Goal: Task Accomplishment & Management: Use online tool/utility

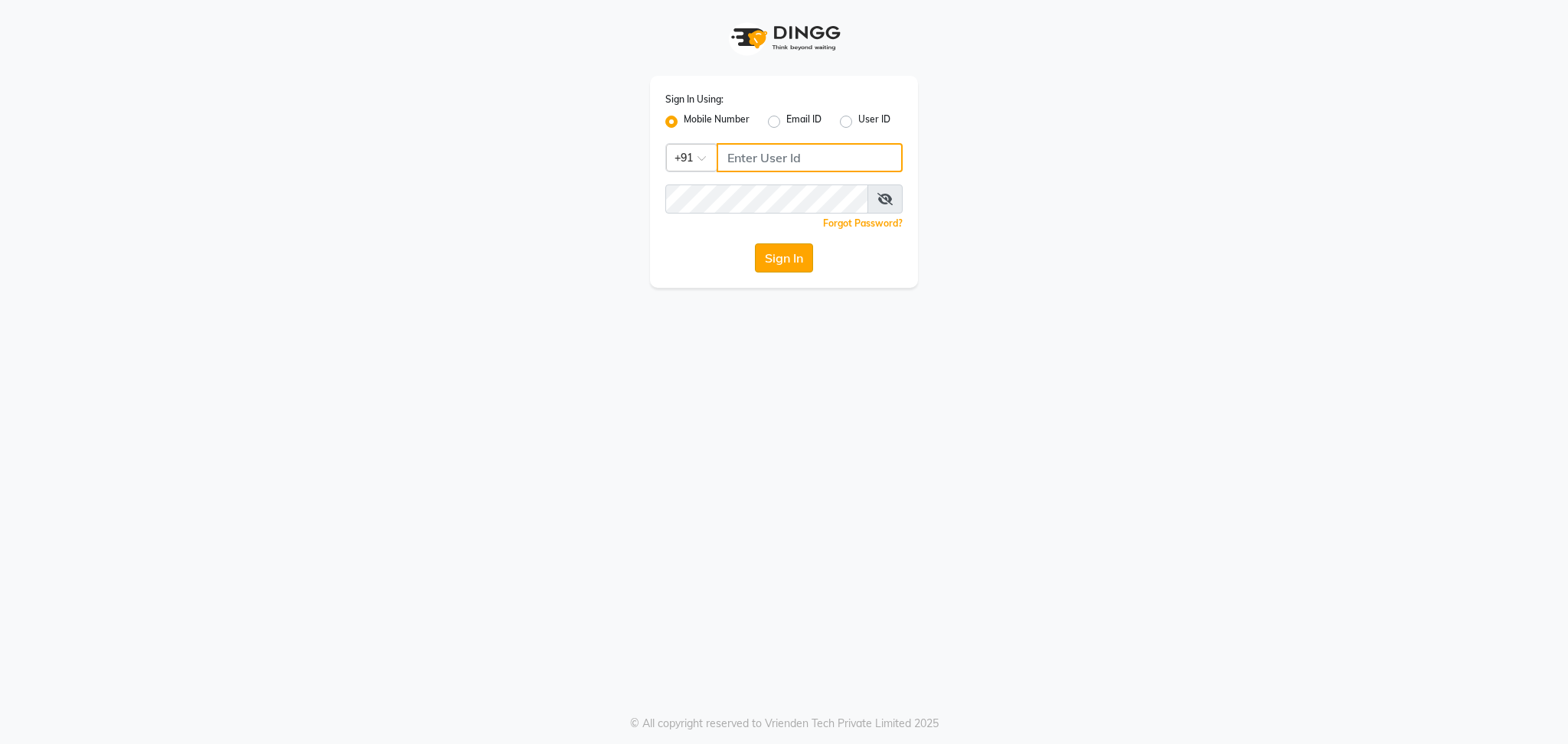
type input "9773671700"
click at [780, 256] on button "Sign In" at bounding box center [784, 258] width 58 height 29
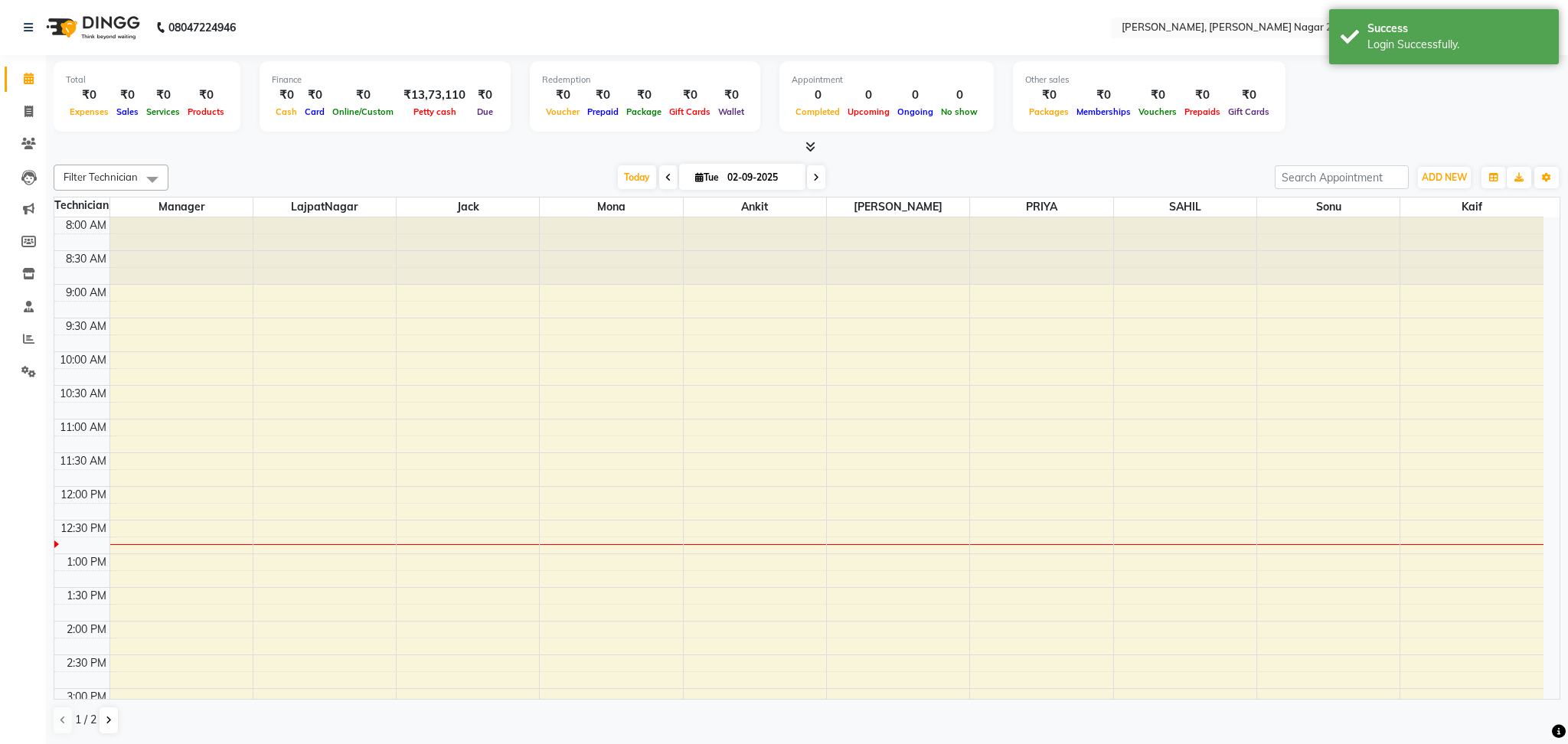
select select "en"
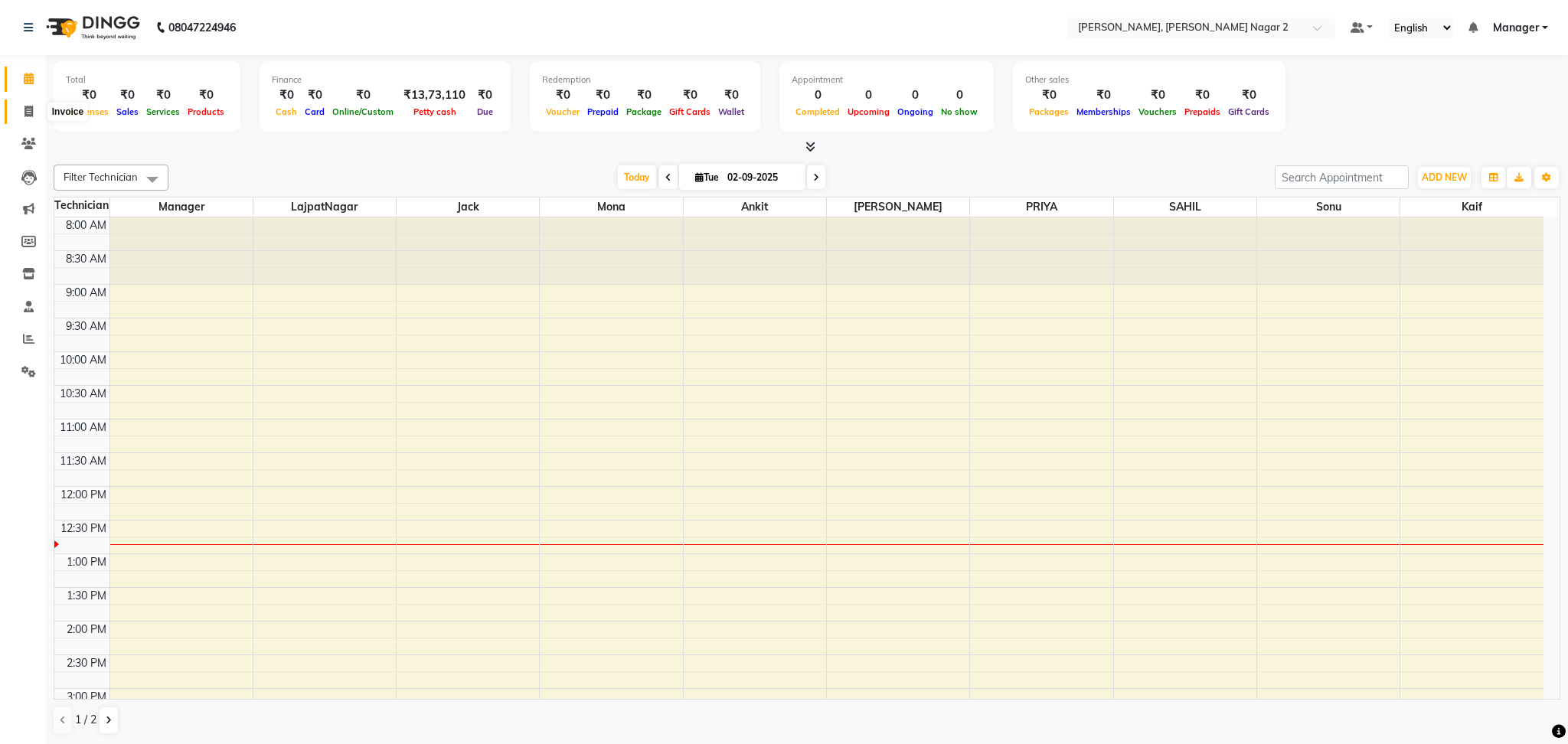
click at [29, 104] on span at bounding box center [29, 112] width 27 height 17
select select "4241"
select select "service"
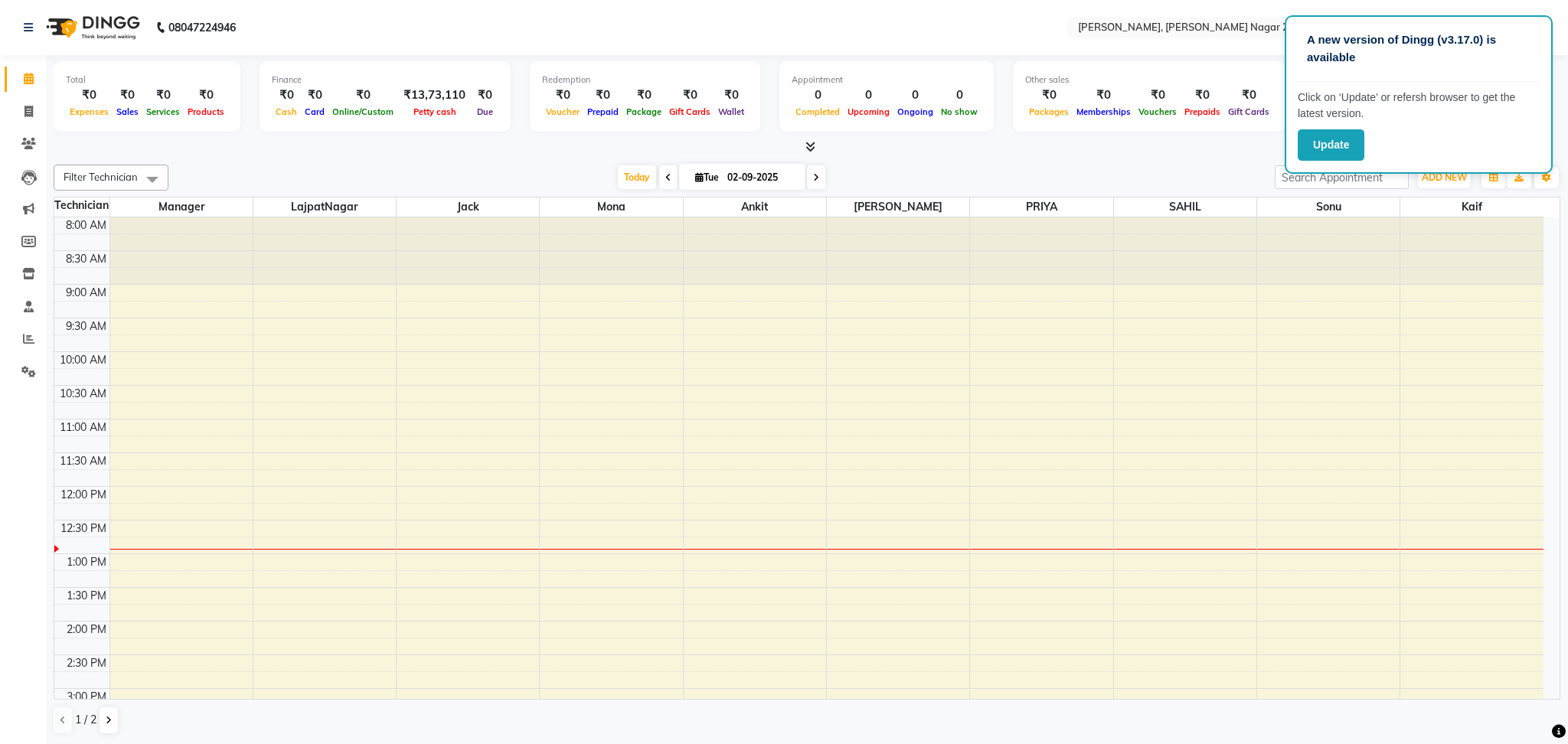
click at [1064, 155] on div at bounding box center [807, 147] width 1507 height 16
click at [1314, 44] on p "A new version of Dingg (v3.17.0) is available" at bounding box center [1419, 48] width 224 height 35
click at [989, 161] on div "Filter Technician Select All Ankit Jack kaif LajpatNagar Manager Mona PRIYA SAH…" at bounding box center [807, 449] width 1507 height 582
click at [1331, 146] on button "Update" at bounding box center [1330, 145] width 67 height 31
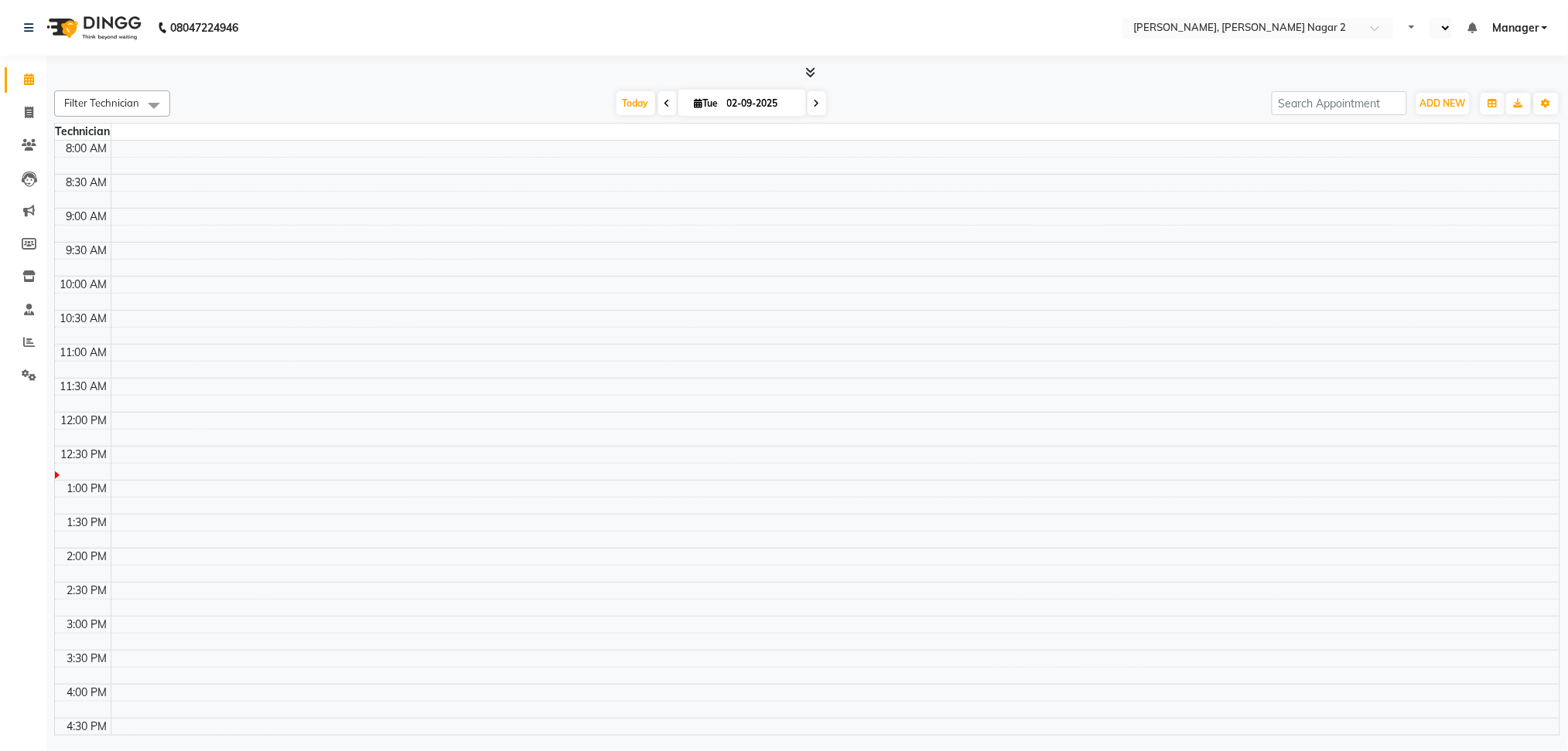
select select "en"
